Goal: Task Accomplishment & Management: Complete application form

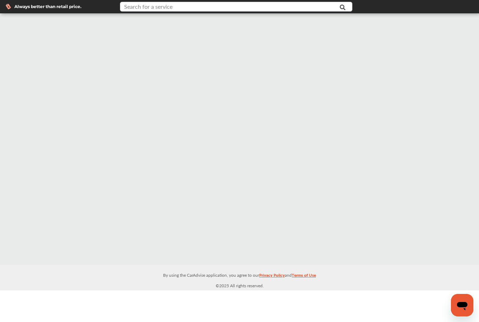
click at [227, 7] on input "text" at bounding box center [228, 7] width 214 height 11
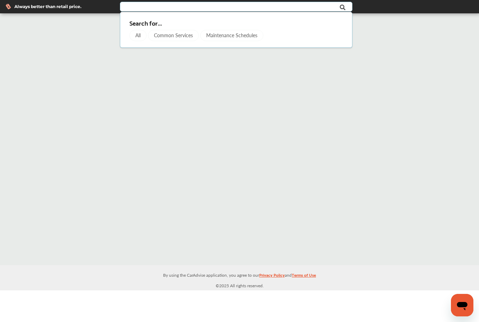
click at [139, 36] on div "All" at bounding box center [137, 35] width 17 height 11
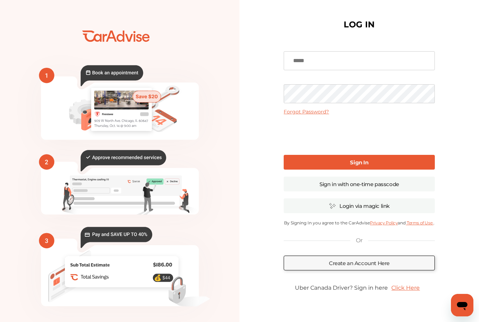
click at [120, 73] on icon at bounding box center [111, 75] width 62 height 21
click at [123, 98] on rect at bounding box center [121, 100] width 54 height 19
click at [128, 101] on rect at bounding box center [121, 100] width 54 height 19
click at [347, 163] on link "Sign In" at bounding box center [359, 162] width 151 height 15
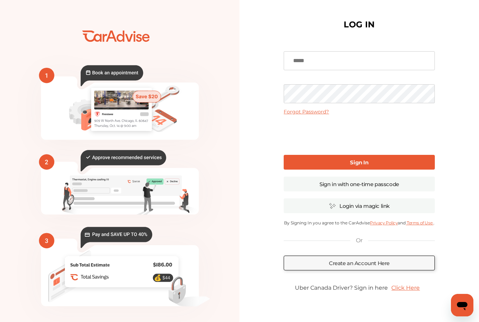
click at [351, 162] on b "Sign In" at bounding box center [359, 162] width 18 height 7
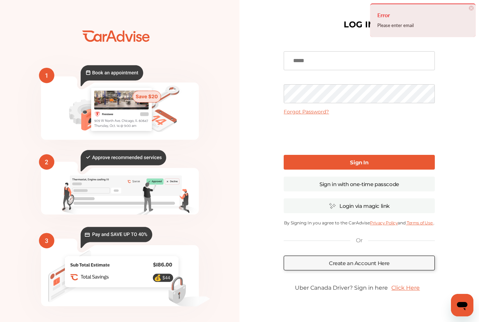
click at [471, 8] on span "×" at bounding box center [471, 8] width 5 height 5
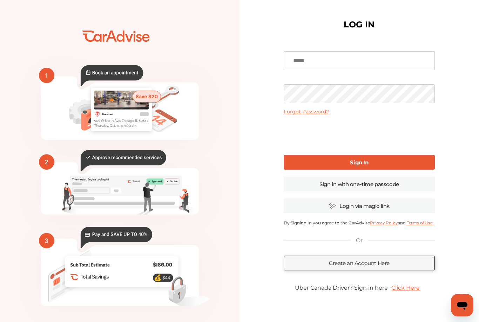
click at [369, 59] on input at bounding box center [359, 60] width 151 height 19
type input "*****"
click at [362, 266] on link "Create an Account Here" at bounding box center [359, 262] width 151 height 15
